Goal: Task Accomplishment & Management: Complete application form

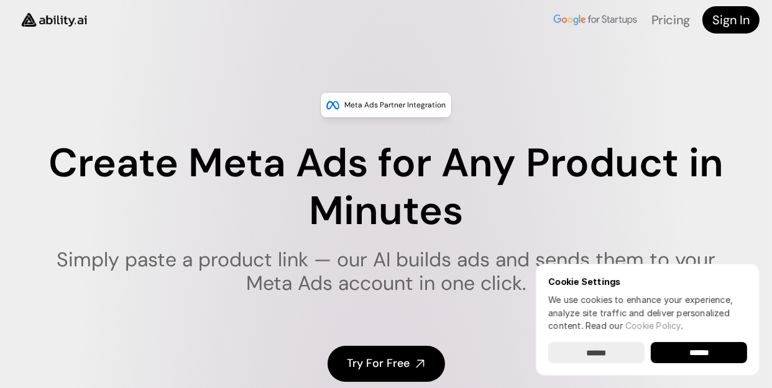
click at [688, 349] on input "******" at bounding box center [699, 352] width 96 height 21
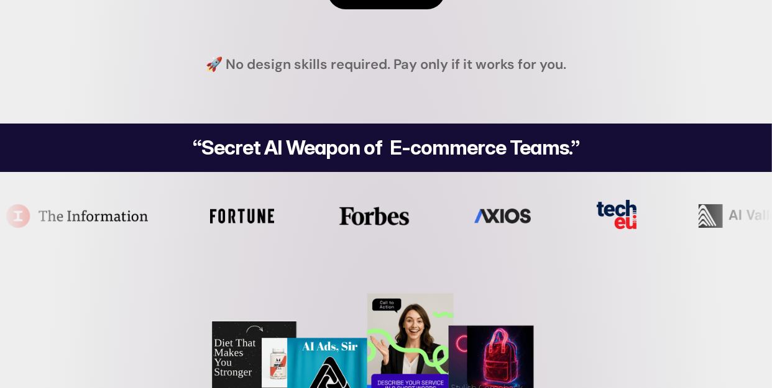
scroll to position [186, 0]
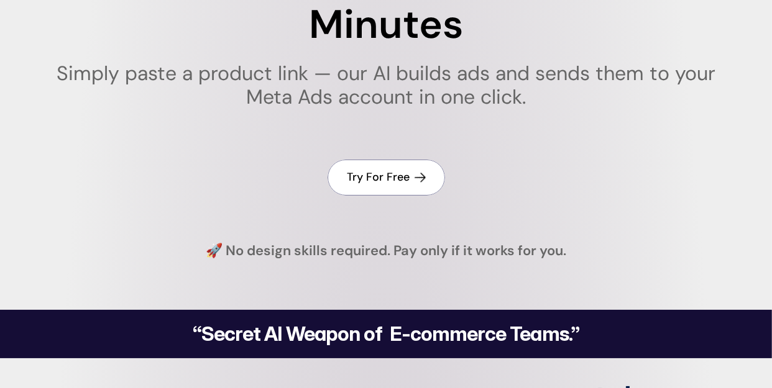
click at [396, 174] on h4 "Try For Free" at bounding box center [378, 178] width 63 height 16
